Goal: Transaction & Acquisition: Purchase product/service

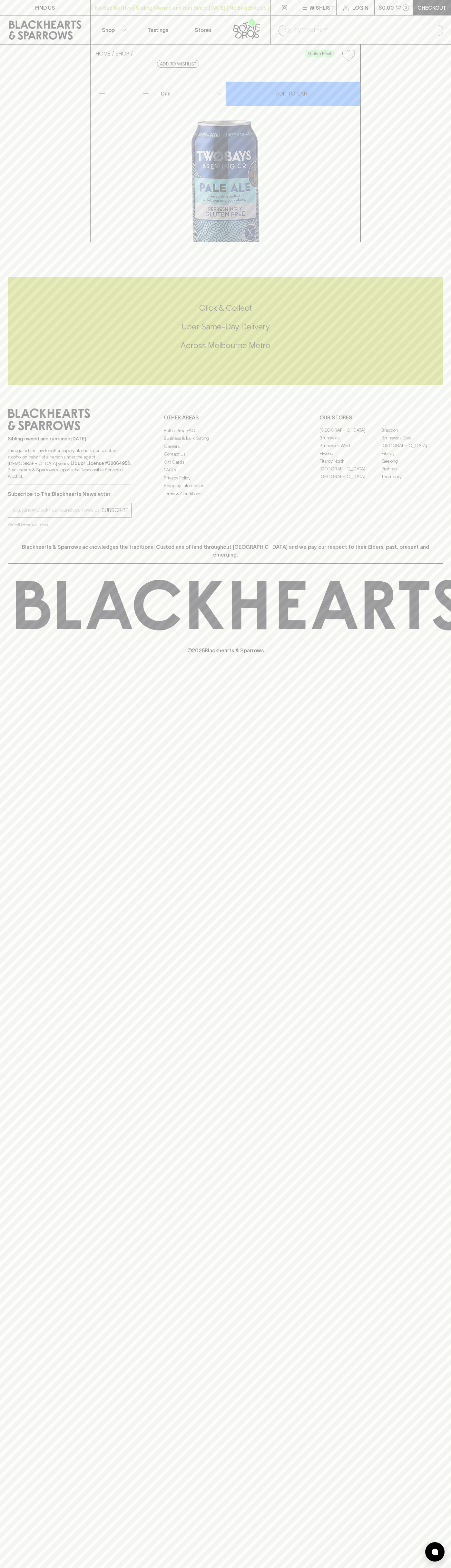
click at [364, 10] on p "Login" at bounding box center [361, 8] width 16 height 8
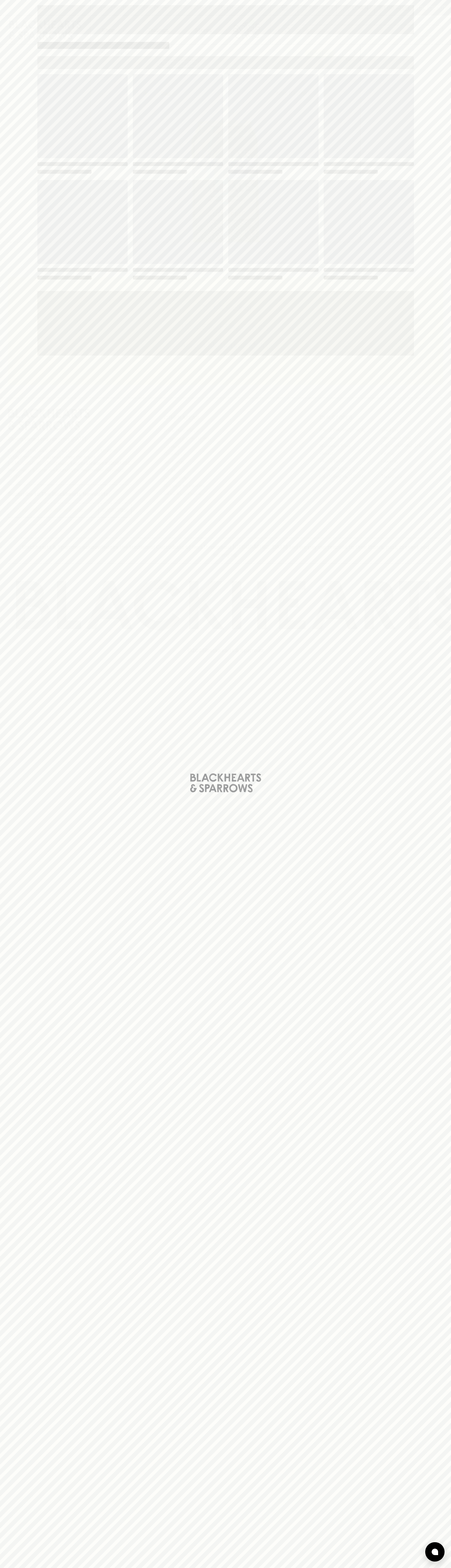
click at [432, 406] on div "Loading" at bounding box center [225, 784] width 451 height 1568
click at [159, 1568] on html "FIND US | No Bad Bottles | Sibling Owned and Run Since [DATE] | No Bad Bottles …" at bounding box center [225, 784] width 451 height 1568
click at [5, 1159] on div "Loading" at bounding box center [225, 784] width 451 height 1568
